Goal: Find specific page/section: Find specific page/section

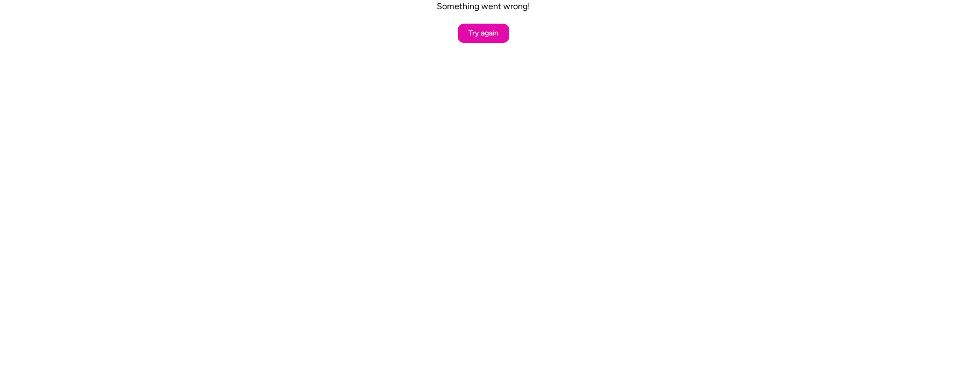
click at [177, 43] on html "Something went wrong! Try again" at bounding box center [483, 21] width 967 height 43
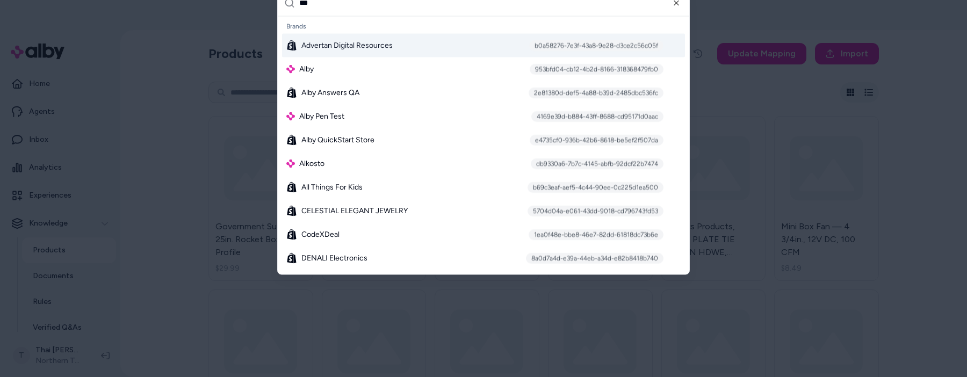
type input "****"
click at [335, 56] on div "Alby 953bfd04-cb12-4b2d-8166-318368479fb0" at bounding box center [483, 45] width 403 height 24
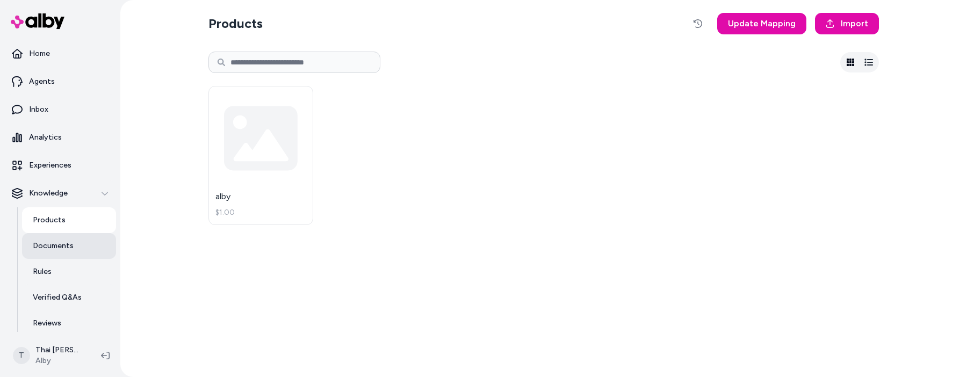
click at [79, 251] on link "Documents" at bounding box center [69, 246] width 94 height 26
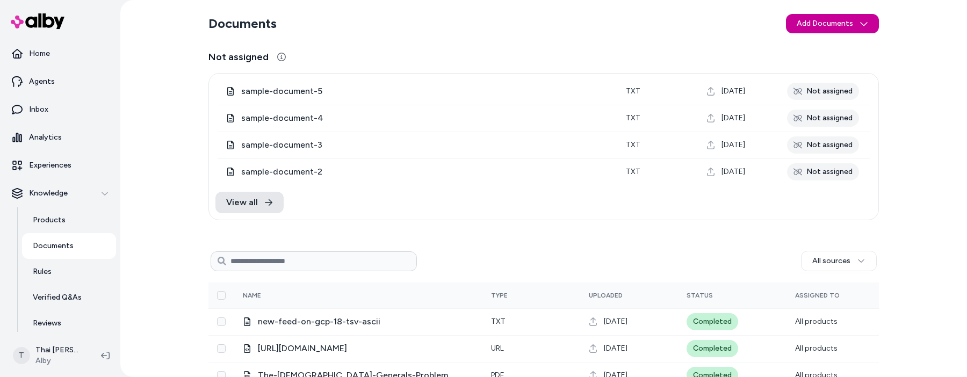
click at [832, 31] on html "Home Agents Inbox Analytics Experiences Knowledge Products Documents Rules Veri…" at bounding box center [483, 188] width 967 height 377
click at [926, 125] on html "Home Agents Inbox Analytics Experiences Knowledge Products Documents Rules Veri…" at bounding box center [483, 188] width 967 height 377
click at [397, 55] on h3 "Not assigned" at bounding box center [543, 56] width 670 height 15
